Goal: Browse casually: Explore the website without a specific task or goal

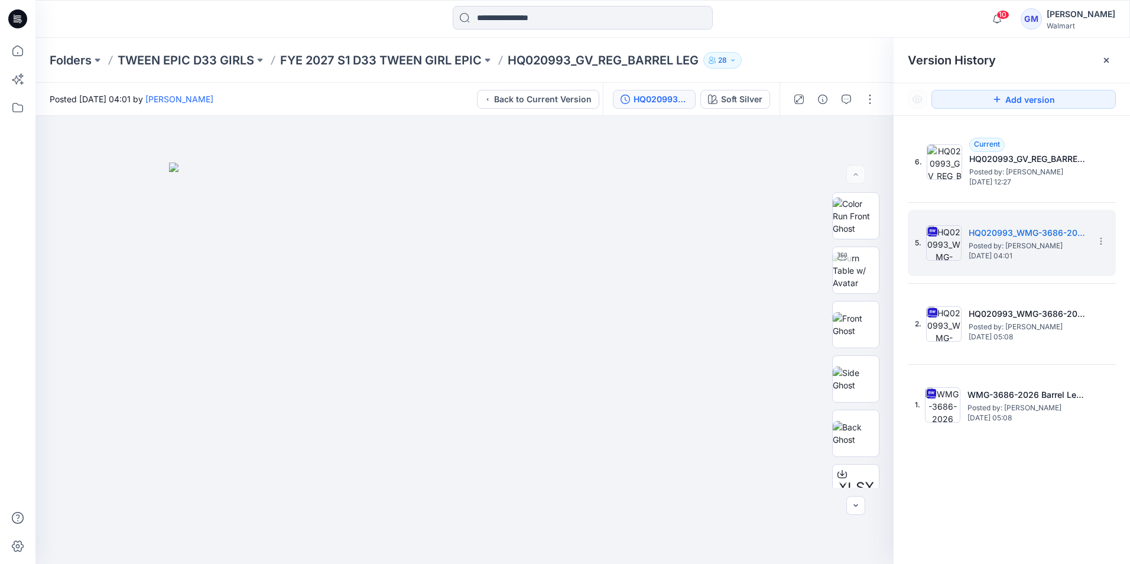
click at [26, 20] on icon at bounding box center [17, 18] width 19 height 19
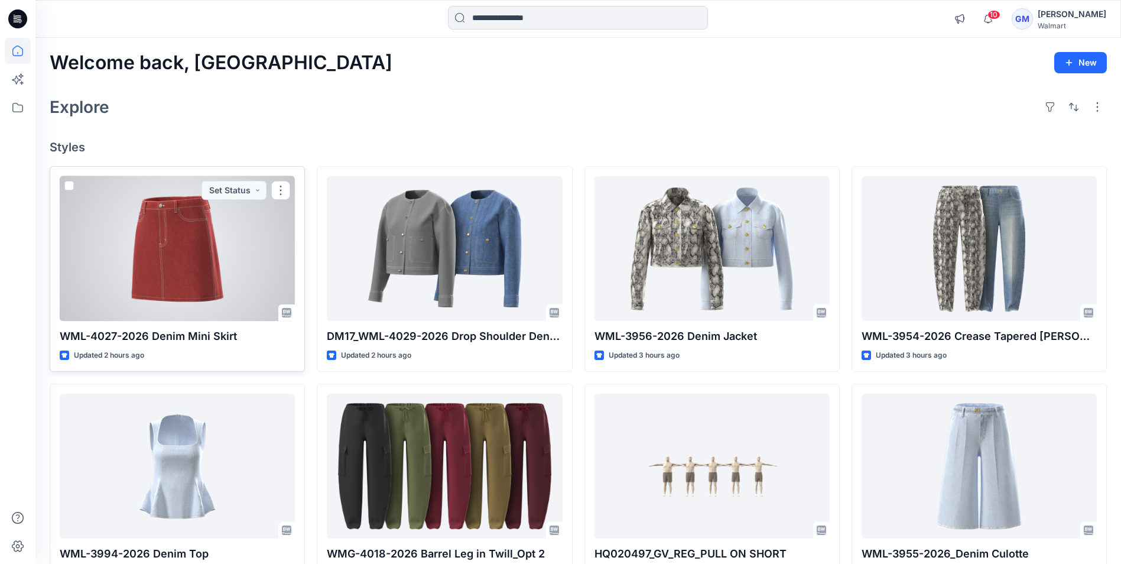
click at [225, 235] on div at bounding box center [177, 248] width 235 height 145
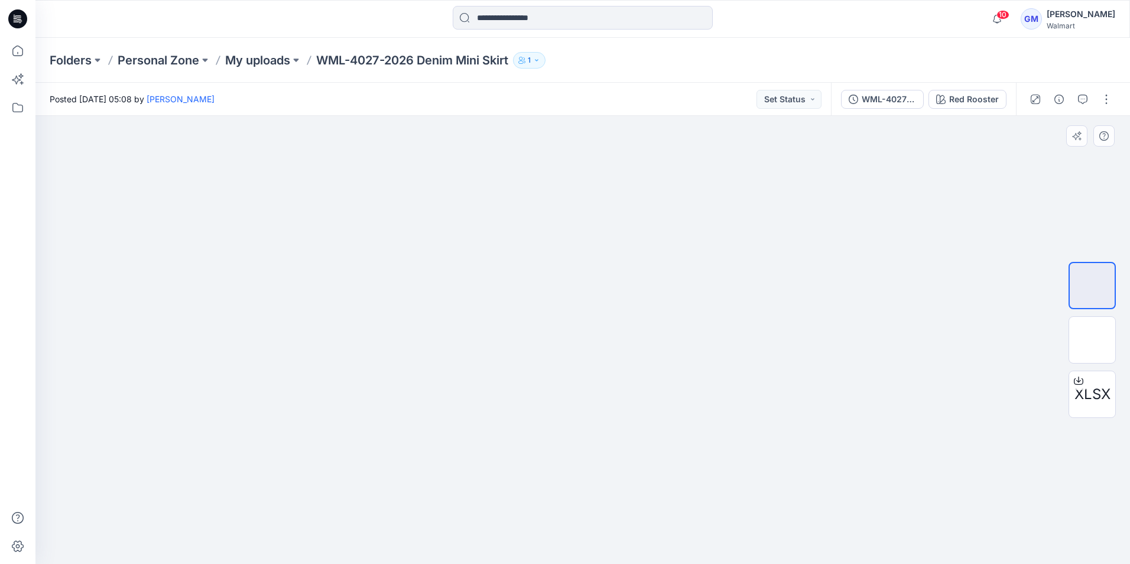
drag, startPoint x: 544, startPoint y: 426, endPoint x: 599, endPoint y: 421, distance: 55.2
click at [599, 421] on img at bounding box center [582, 389] width 216 height 347
click at [20, 20] on icon at bounding box center [17, 18] width 19 height 19
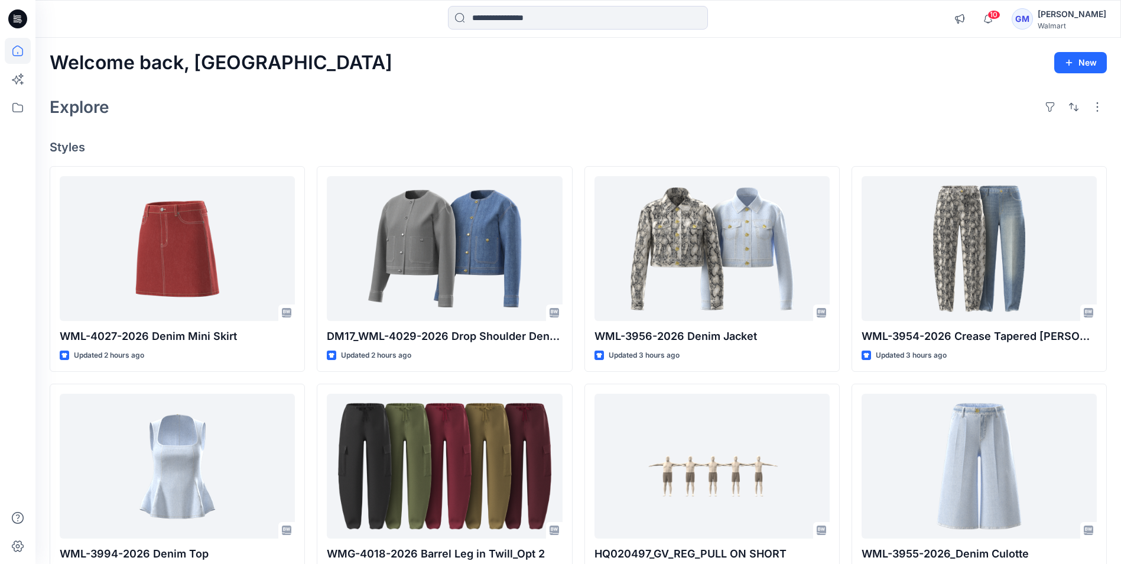
click at [542, 118] on div "Explore" at bounding box center [578, 107] width 1057 height 28
